Goal: Information Seeking & Learning: Learn about a topic

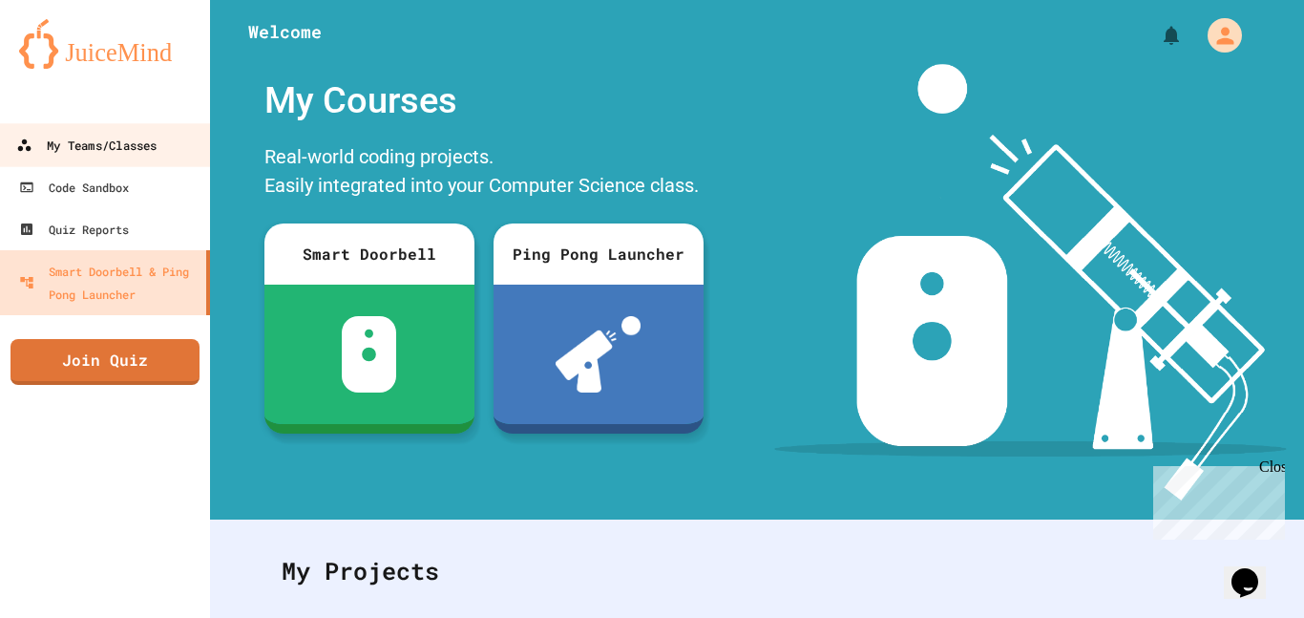
click at [57, 134] on div "My Teams/Classes" at bounding box center [86, 146] width 140 height 24
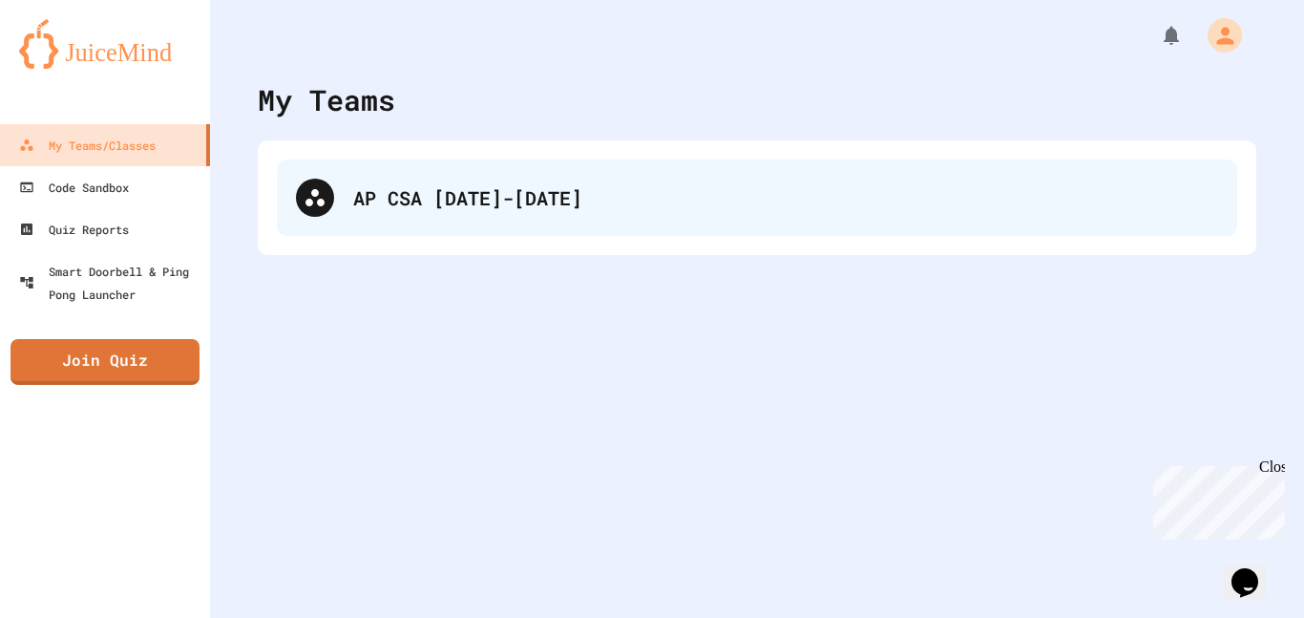
click at [450, 203] on div "AP CSA [DATE]-[DATE]" at bounding box center [785, 197] width 865 height 29
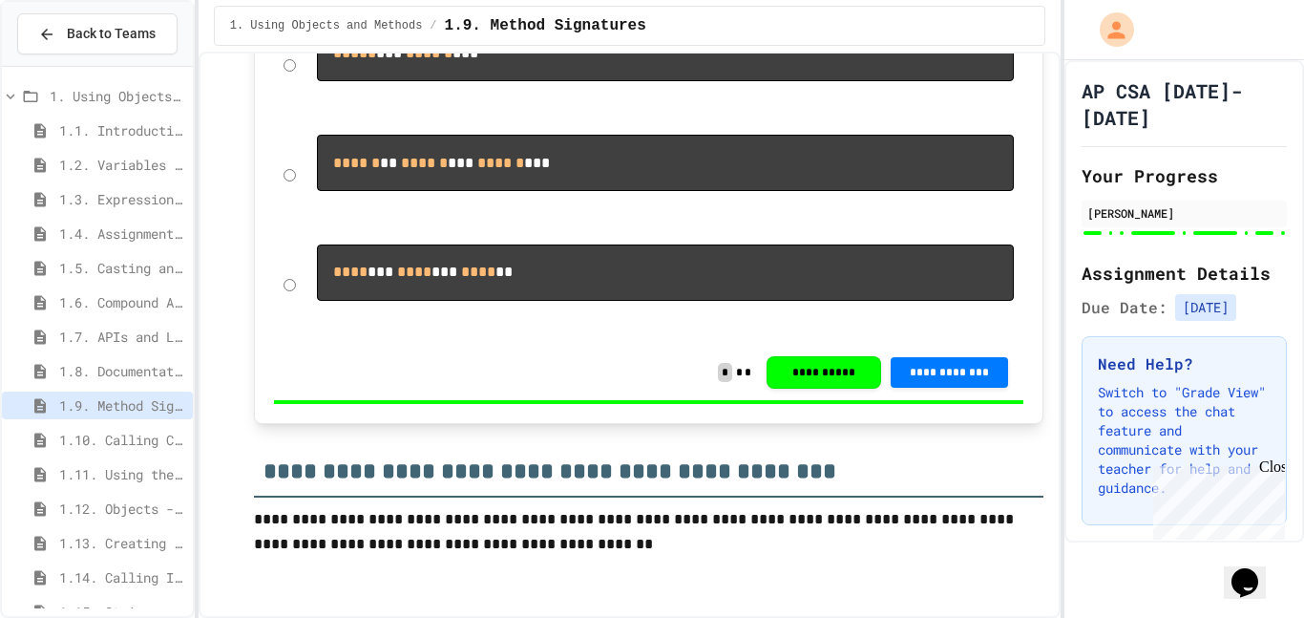
scroll to position [15432, 0]
click at [107, 443] on span "1.10. Calling Class Methods" at bounding box center [122, 439] width 126 height 20
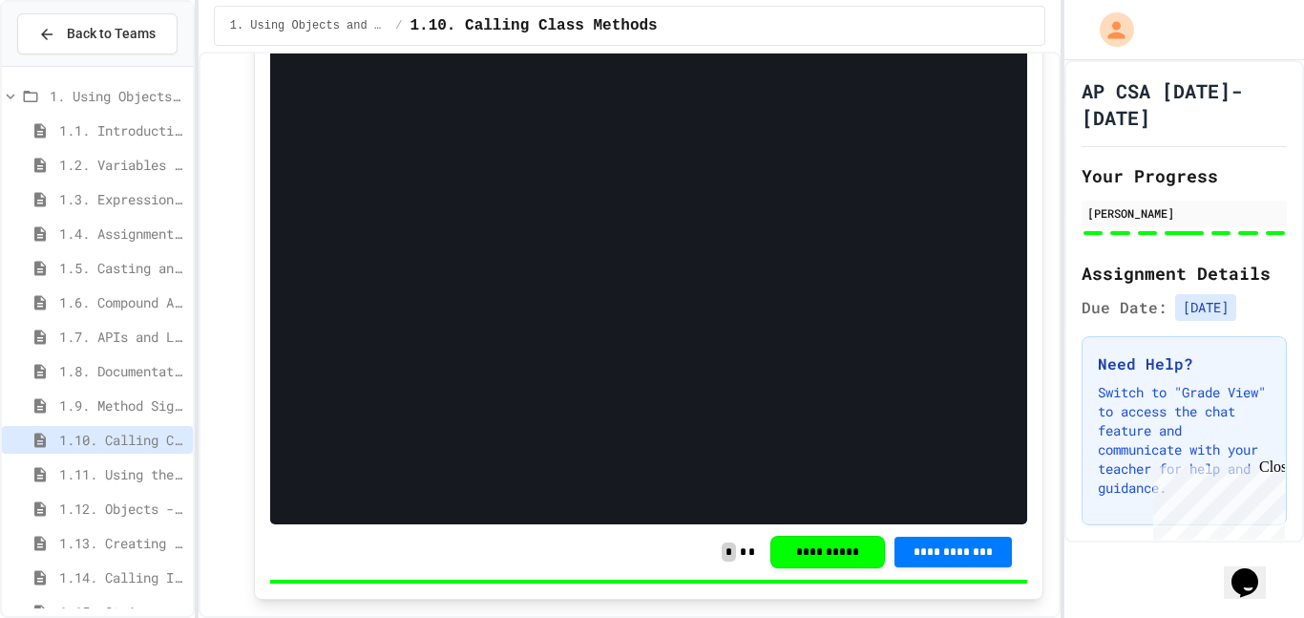
scroll to position [5075, 0]
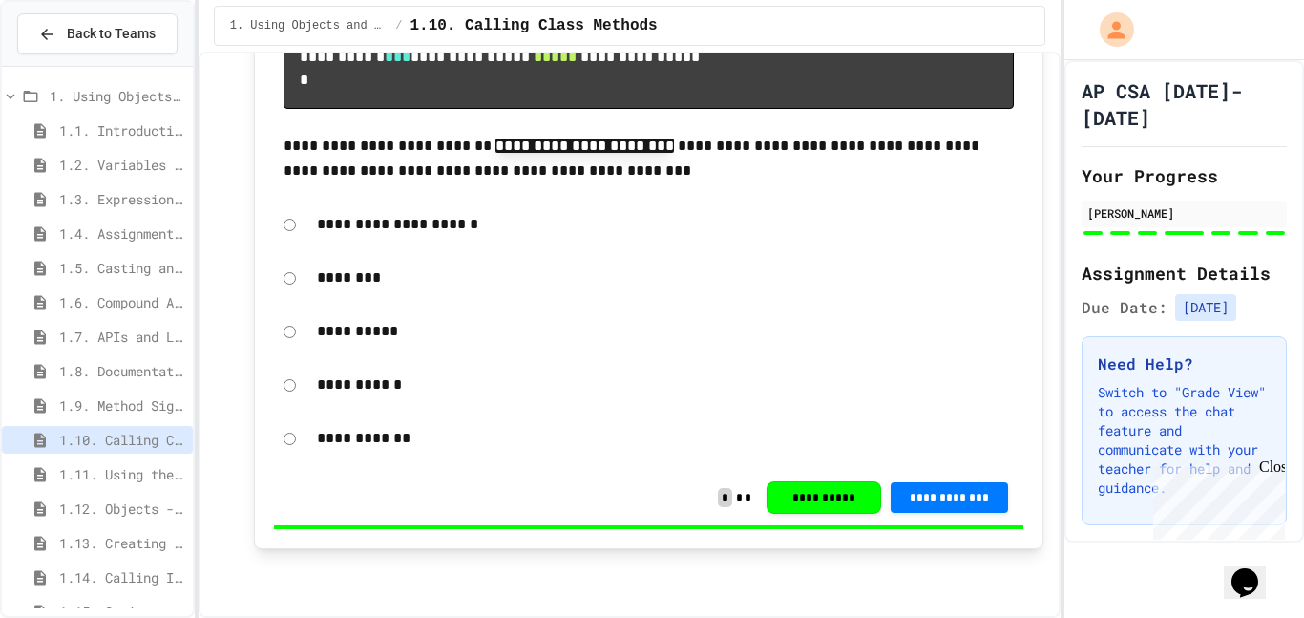
scroll to position [10389, 0]
click at [124, 473] on span "1.11. Using the Math Class" at bounding box center [122, 474] width 126 height 20
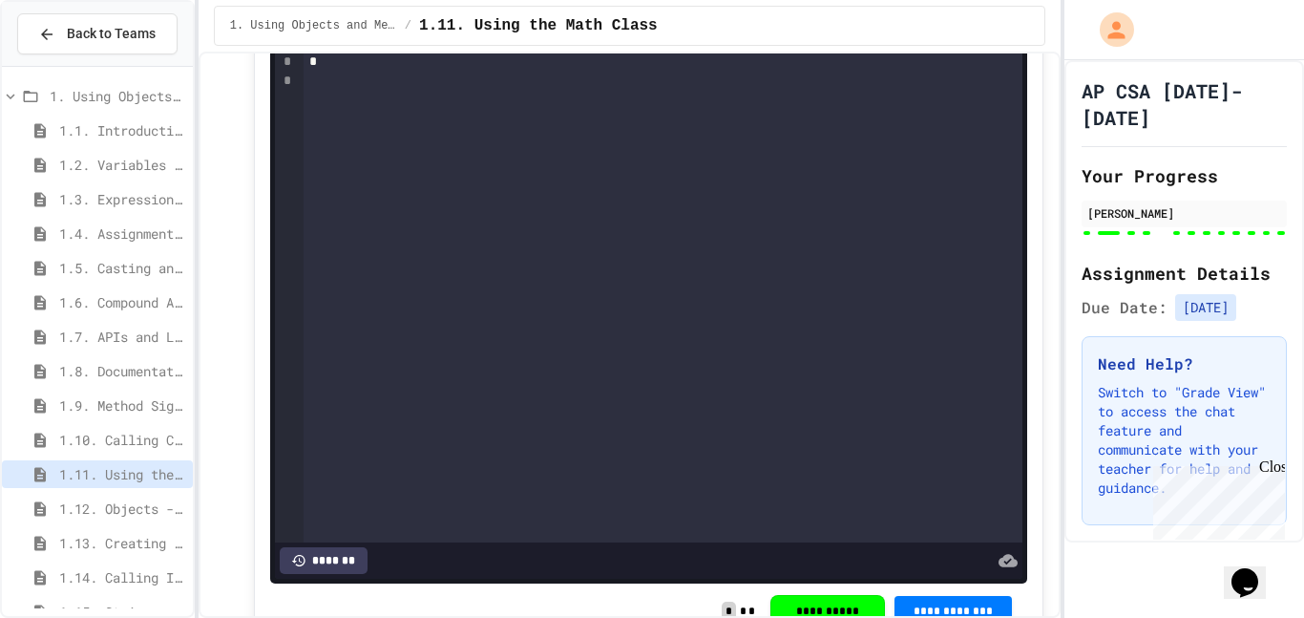
scroll to position [8249, 0]
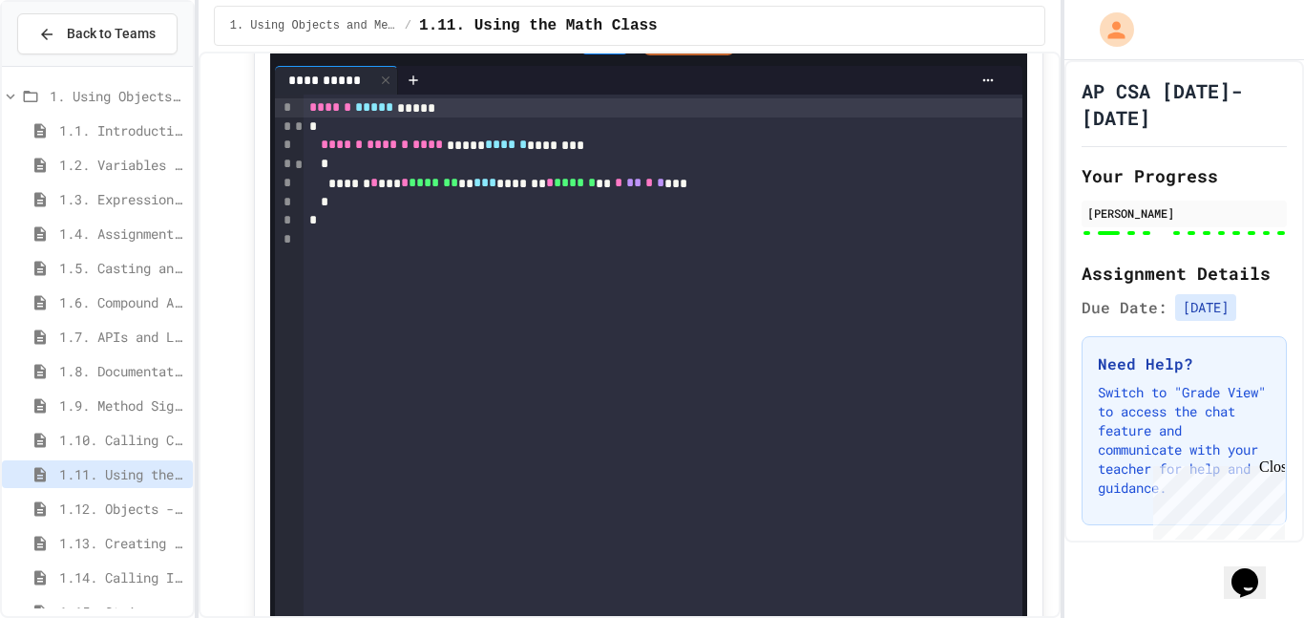
click at [599, 50] on icon at bounding box center [602, 38] width 23 height 23
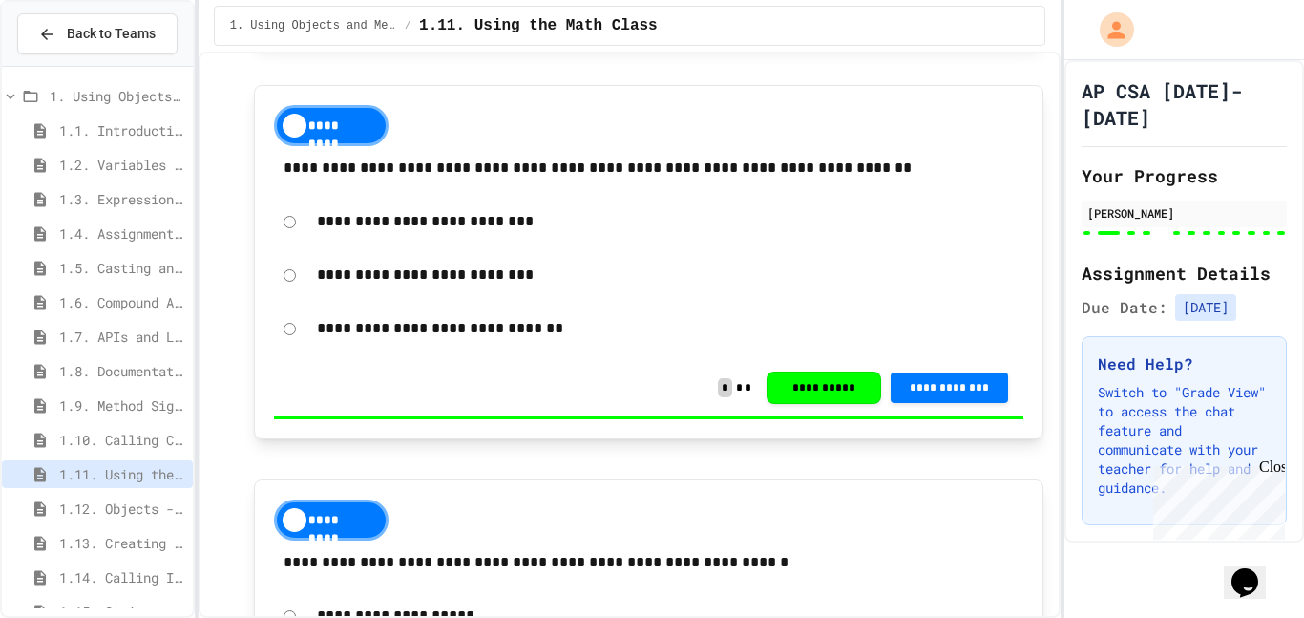
scroll to position [10921, 0]
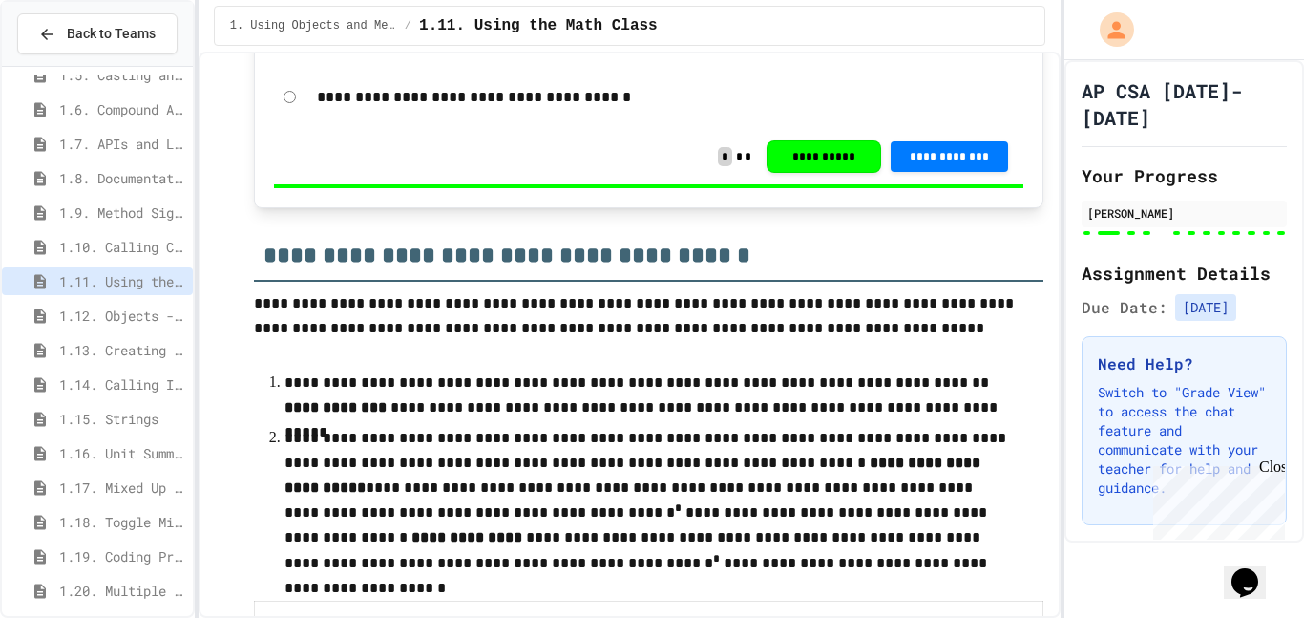
scroll to position [196, 0]
click at [102, 319] on span "1.12. Objects - Instances of Classes" at bounding box center [122, 313] width 126 height 20
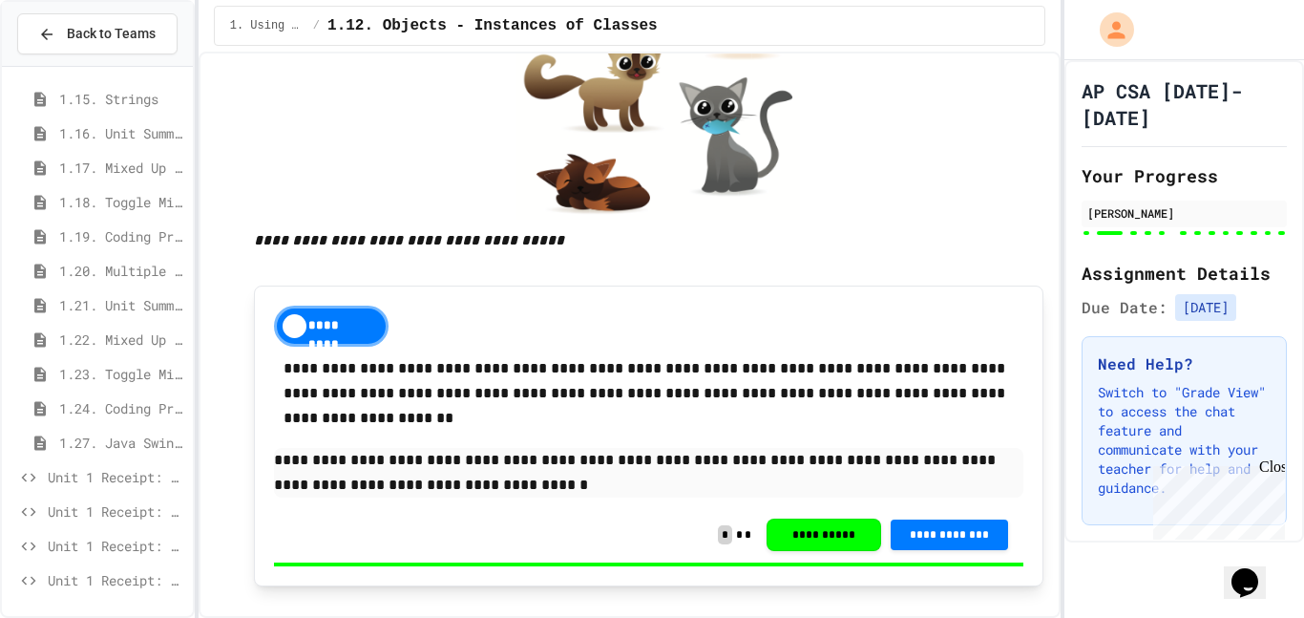
scroll to position [3021, 0]
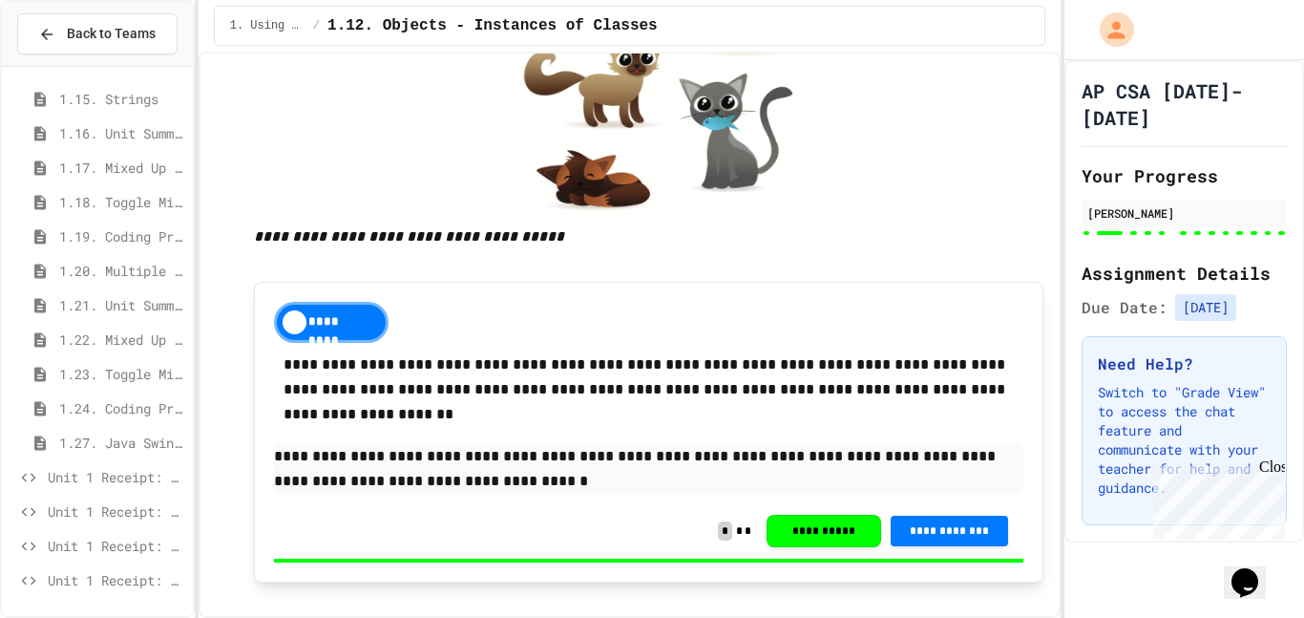
click at [345, 317] on div "*********" at bounding box center [331, 322] width 115 height 41
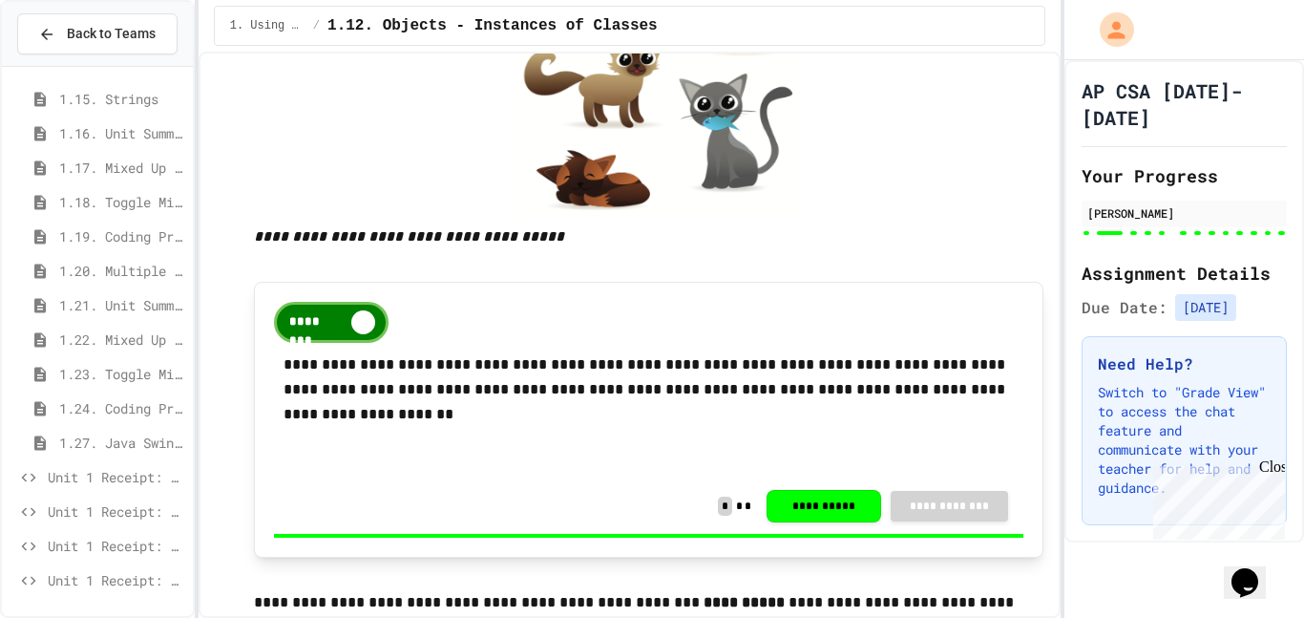
click at [343, 317] on div "********" at bounding box center [331, 322] width 115 height 41
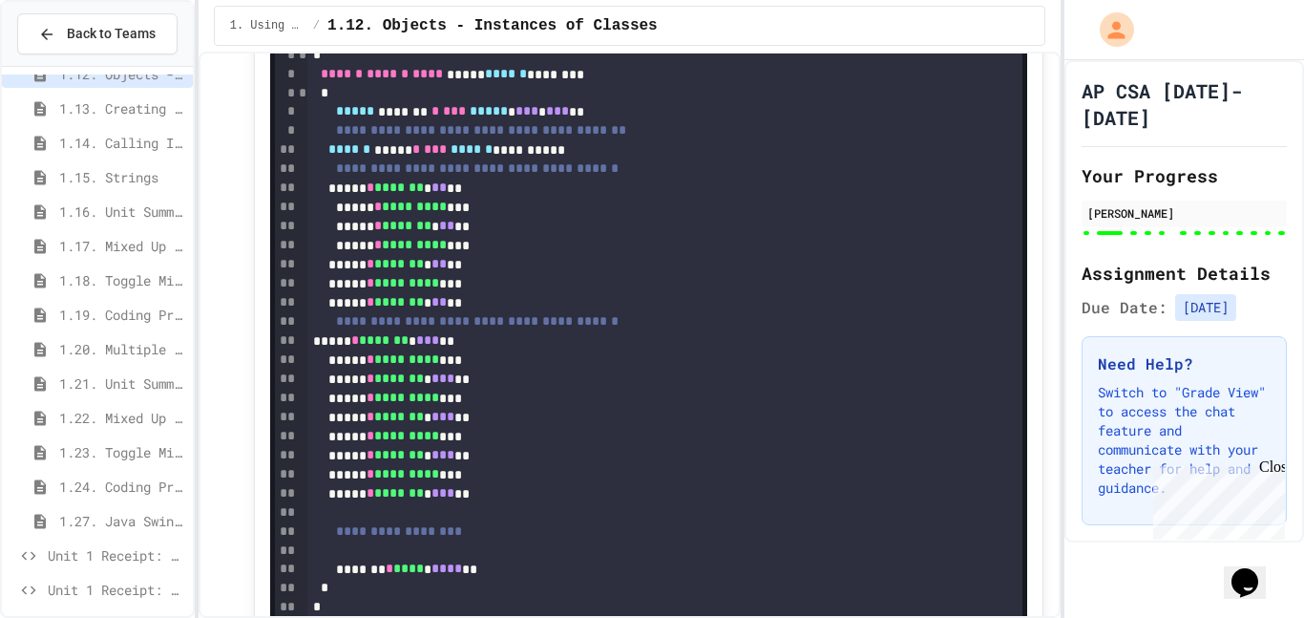
scroll to position [432, 0]
click at [94, 110] on span "1.13. Creating and Initializing Objects: Constructors" at bounding box center [122, 110] width 126 height 20
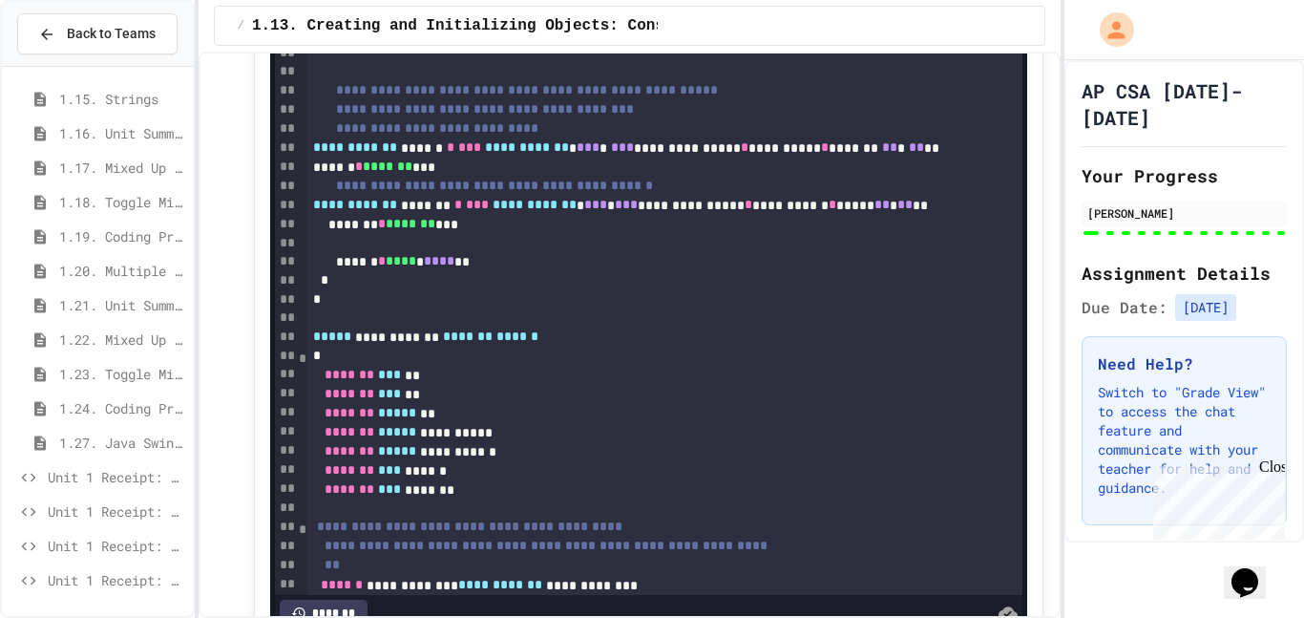
scroll to position [262, 0]
